Goal: Information Seeking & Learning: Learn about a topic

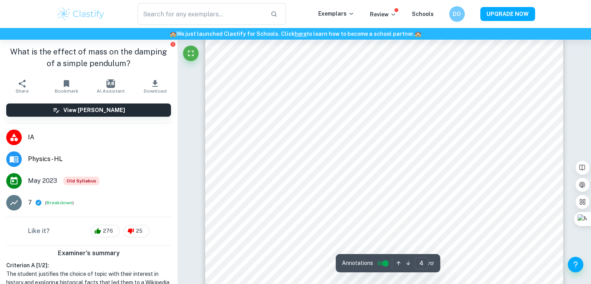
scroll to position [1568, 0]
